Goal: Find specific fact: Find specific fact

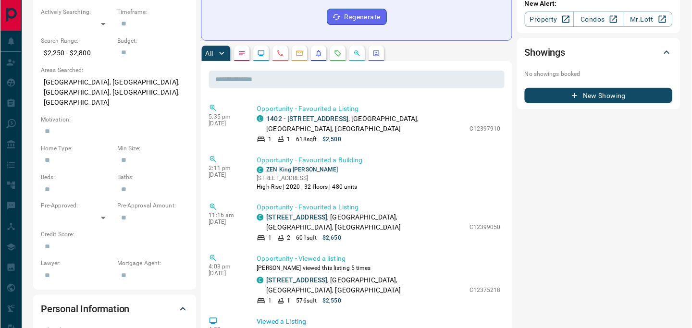
scroll to position [336, 0]
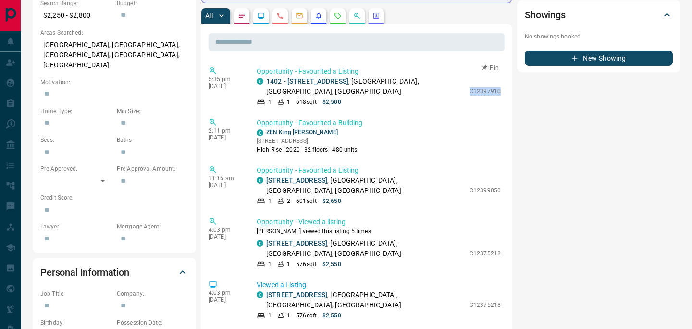
drag, startPoint x: 476, startPoint y: 85, endPoint x: 502, endPoint y: 85, distance: 25.9
click at [502, 85] on div "Opportunity - Favourited a Listing C 1402 - [STREET_ADDRESS] 1 1 618 sqft $2,50…" at bounding box center [380, 86] width 248 height 40
copy p "C12397910"
drag, startPoint x: 470, startPoint y: 179, endPoint x: 508, endPoint y: 181, distance: 37.5
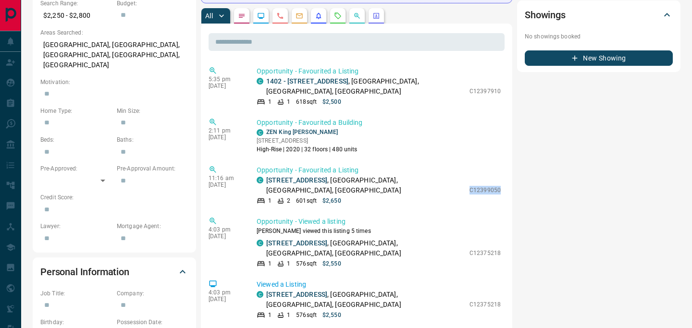
copy p "C12399050"
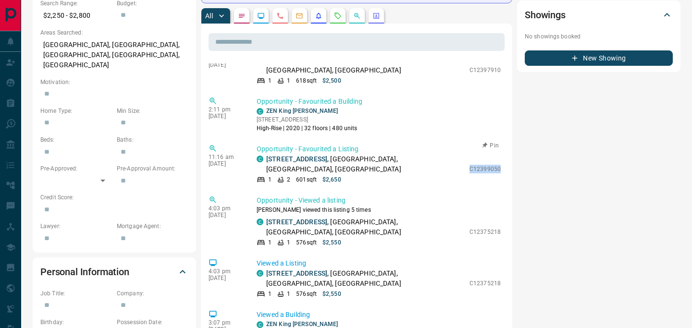
scroll to position [21, 0]
drag, startPoint x: 470, startPoint y: 221, endPoint x: 504, endPoint y: 221, distance: 34.1
click at [504, 221] on div "Opportunity - Viewed a listing [PERSON_NAME] viewed this listing 5 times C [STR…" at bounding box center [380, 221] width 248 height 51
copy p "C12375218"
drag, startPoint x: 470, startPoint y: 160, endPoint x: 499, endPoint y: 160, distance: 28.8
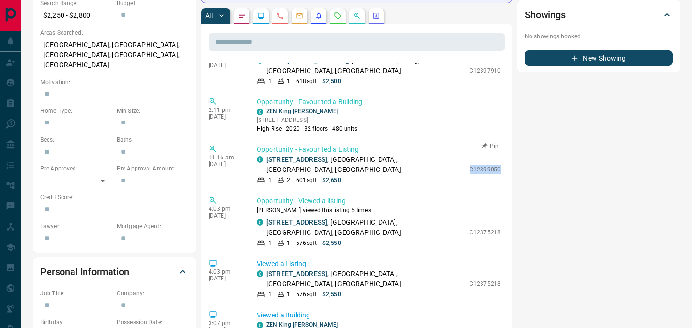
click at [499, 165] on p "C12399050" at bounding box center [484, 169] width 31 height 9
copy p "C12399050"
